Goal: Complete application form

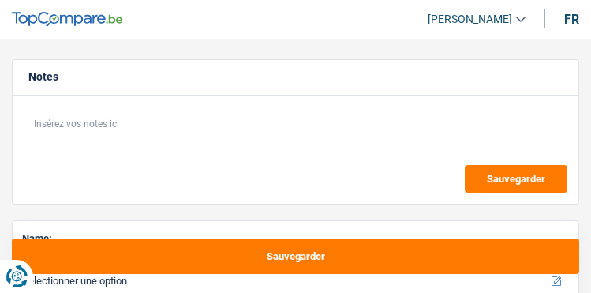
select select "120"
select select "worker"
select select "netSalary"
select select "rents"
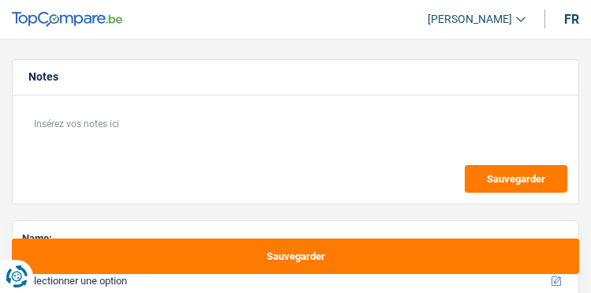
select select "120"
select select "32"
select select "married"
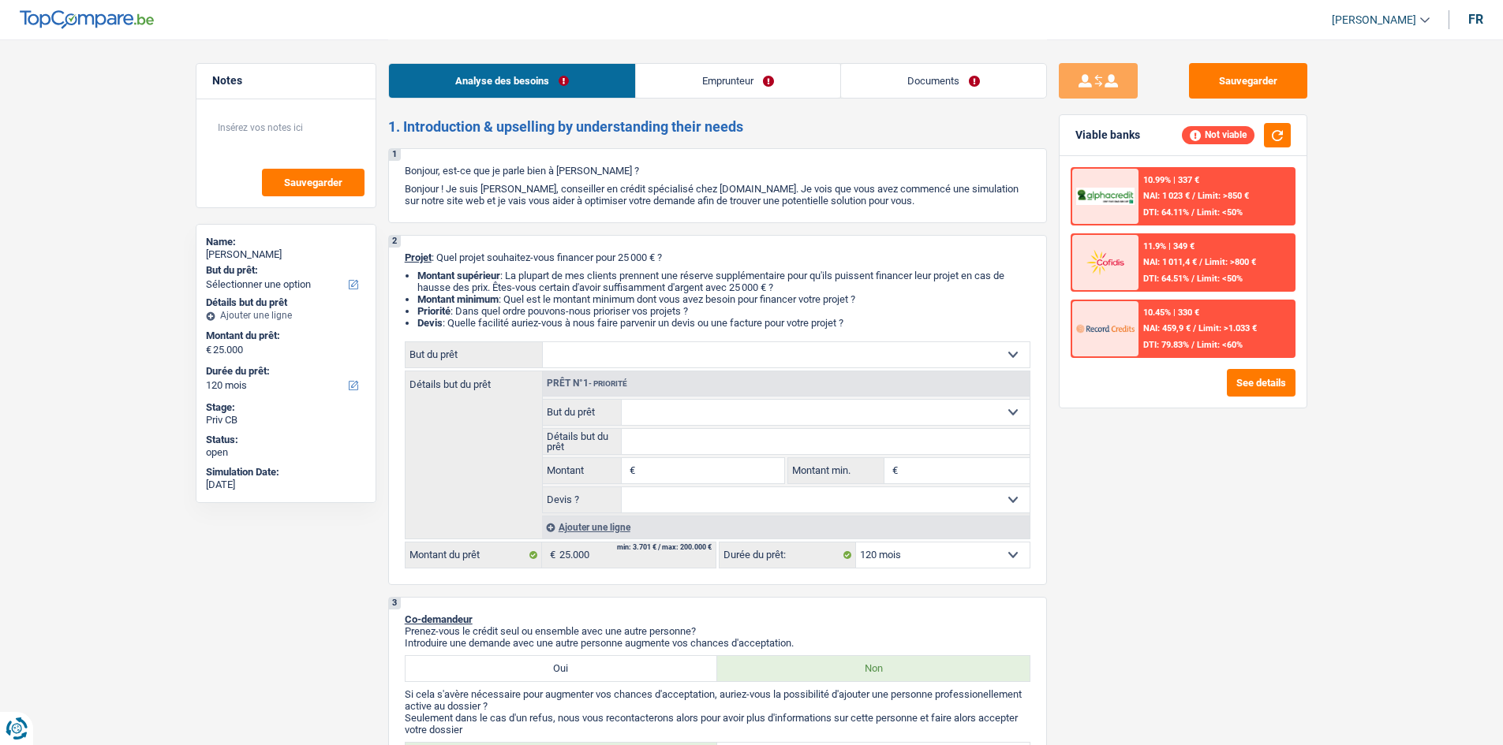
click at [590, 84] on link "Emprunteur" at bounding box center [738, 81] width 204 height 34
